Goal: Information Seeking & Learning: Learn about a topic

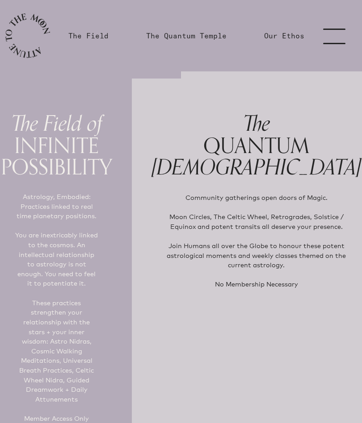
click at [338, 32] on link "menu" at bounding box center [339, 35] width 45 height 71
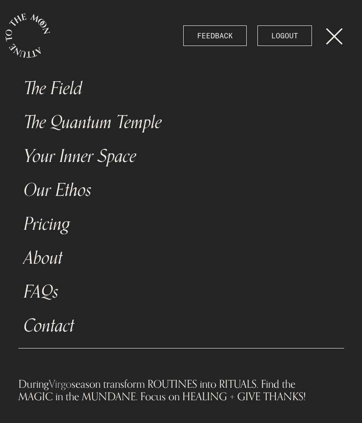
click at [71, 87] on link "The Field" at bounding box center [181, 88] width 326 height 34
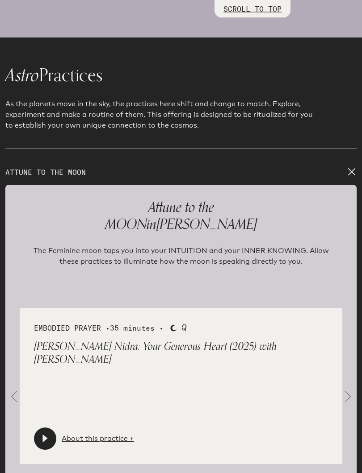
scroll to position [1173, 0]
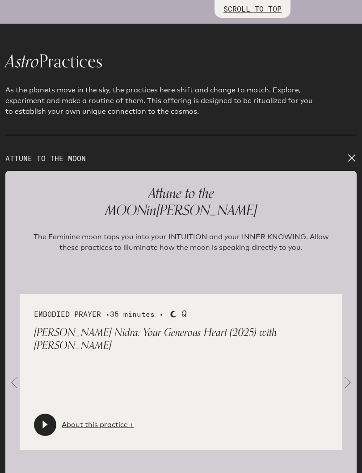
click at [350, 374] on span at bounding box center [348, 383] width 18 height 18
click at [347, 379] on span at bounding box center [348, 383] width 18 height 18
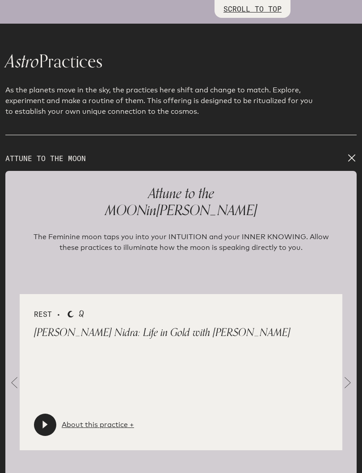
click at [355, 376] on span at bounding box center [348, 383] width 18 height 18
click at [353, 375] on span at bounding box center [348, 383] width 18 height 18
click at [350, 378] on span at bounding box center [348, 383] width 18 height 18
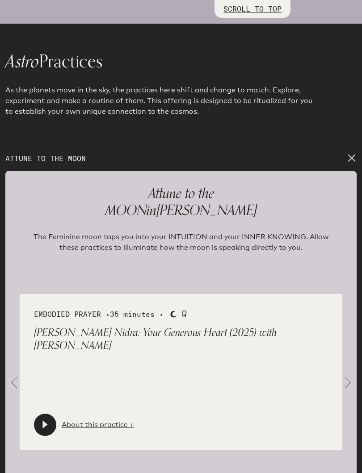
click at [355, 376] on span at bounding box center [348, 383] width 18 height 18
click at [90, 420] on link "About this practice +" at bounding box center [98, 425] width 72 height 11
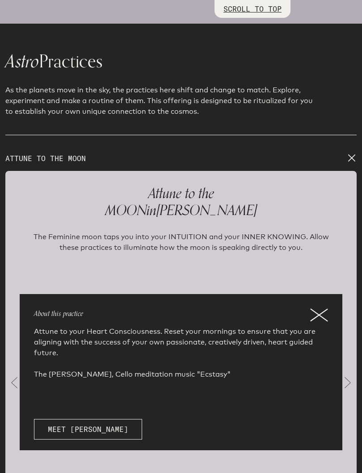
click at [321, 309] on icon at bounding box center [318, 315] width 17 height 12
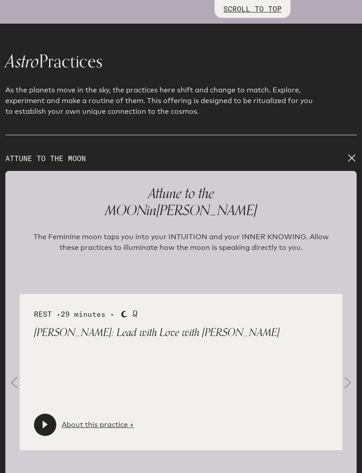
click at [349, 375] on span at bounding box center [348, 383] width 18 height 18
click at [93, 422] on link "About this practice +" at bounding box center [98, 425] width 72 height 11
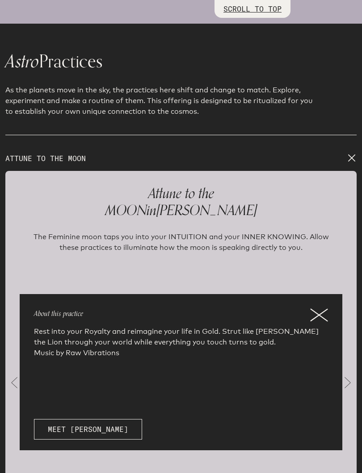
click at [322, 310] on icon at bounding box center [319, 315] width 18 height 13
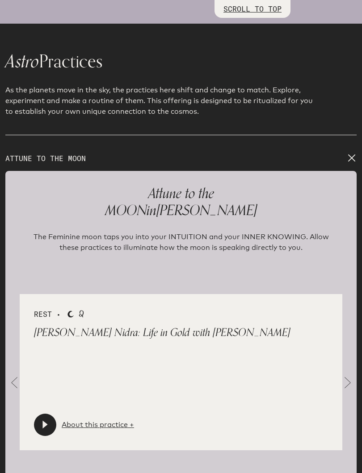
click at [351, 376] on span at bounding box center [348, 383] width 18 height 18
click at [93, 423] on link "About this practice +" at bounding box center [98, 425] width 72 height 11
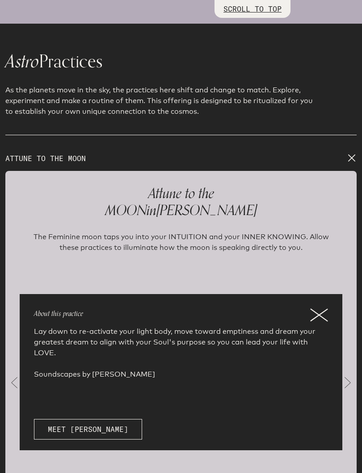
click at [323, 309] on icon at bounding box center [319, 315] width 18 height 13
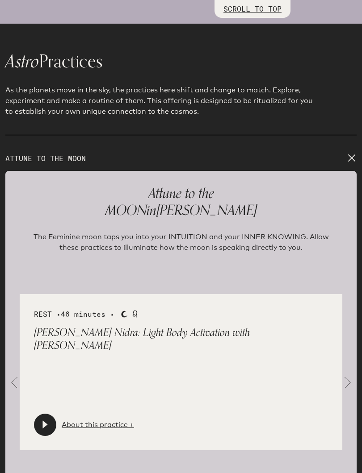
click at [350, 374] on span at bounding box center [348, 383] width 18 height 18
click at [86, 421] on link "About this practice +" at bounding box center [98, 425] width 72 height 11
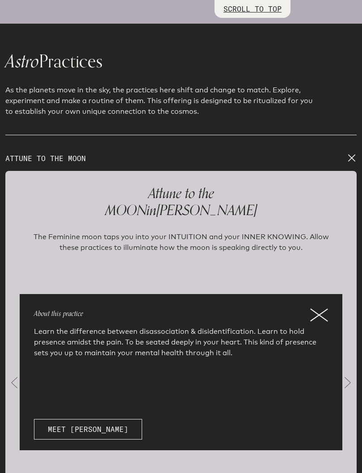
click at [321, 309] on icon at bounding box center [319, 315] width 18 height 13
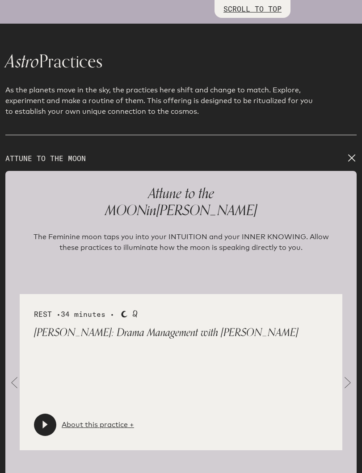
click at [348, 376] on span at bounding box center [348, 383] width 18 height 18
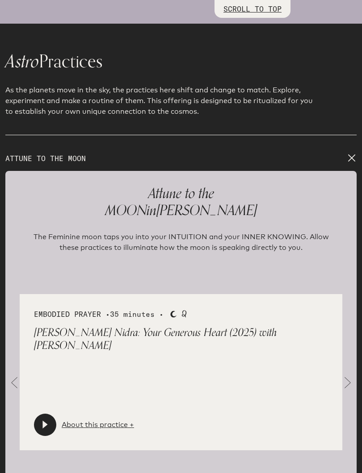
click at [92, 422] on link "About this practice +" at bounding box center [98, 425] width 72 height 11
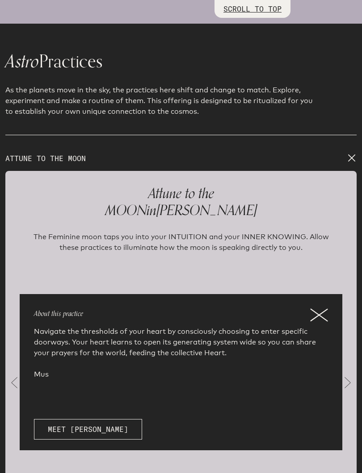
click at [322, 312] on icon at bounding box center [319, 315] width 18 height 13
